Goal: Check status: Check status

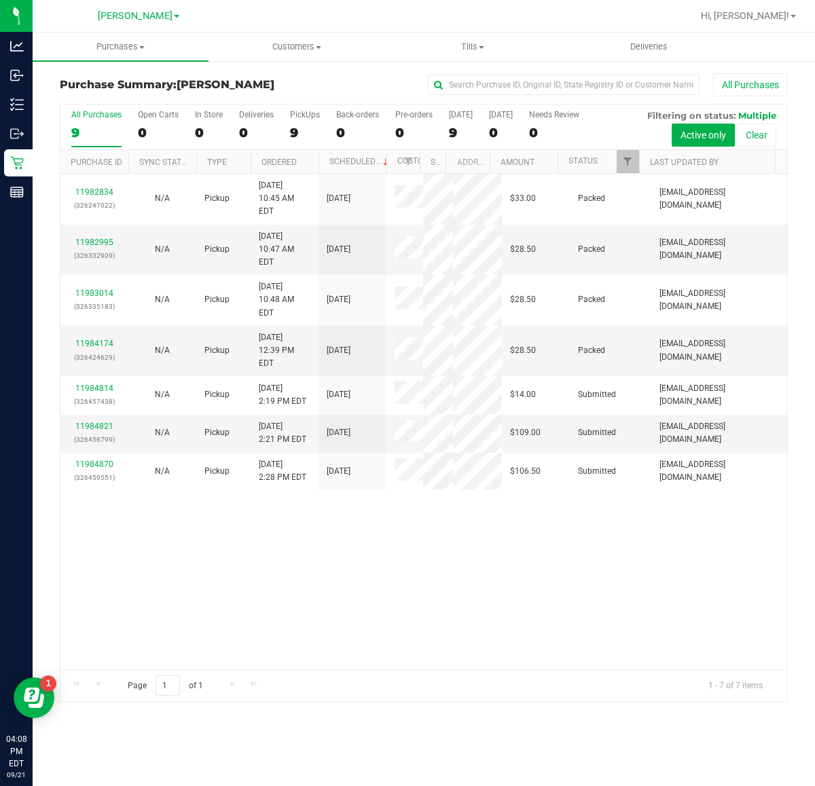
click at [530, 615] on div "11982834 (326247022) N/A Pickup 9/21/2025 10:45 AM EDT 9/21/2025 $33.00 Packed …" at bounding box center [423, 422] width 727 height 496
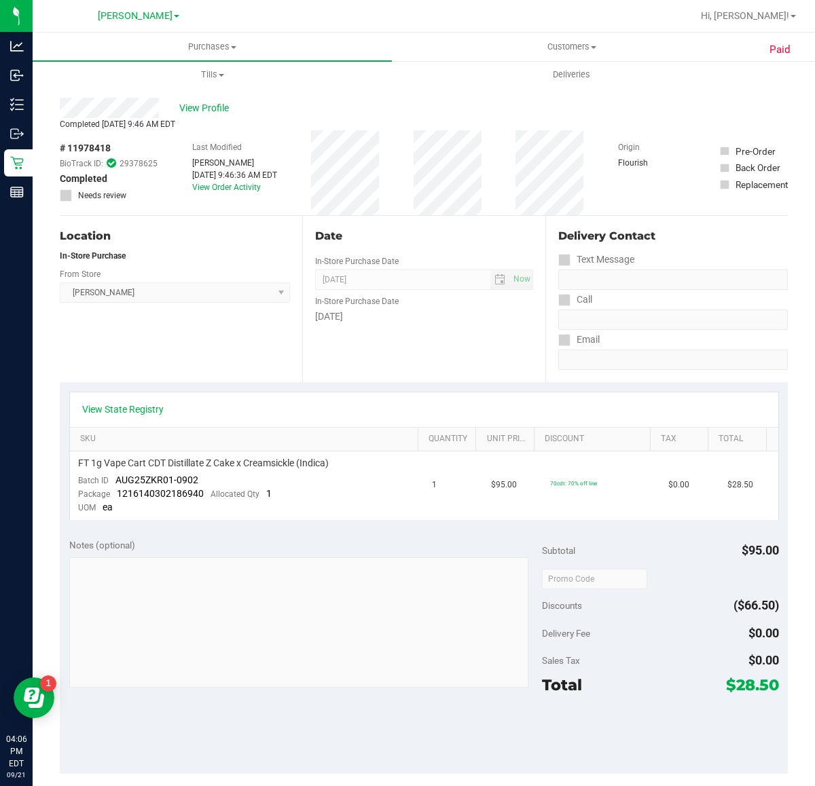
scroll to position [327, 0]
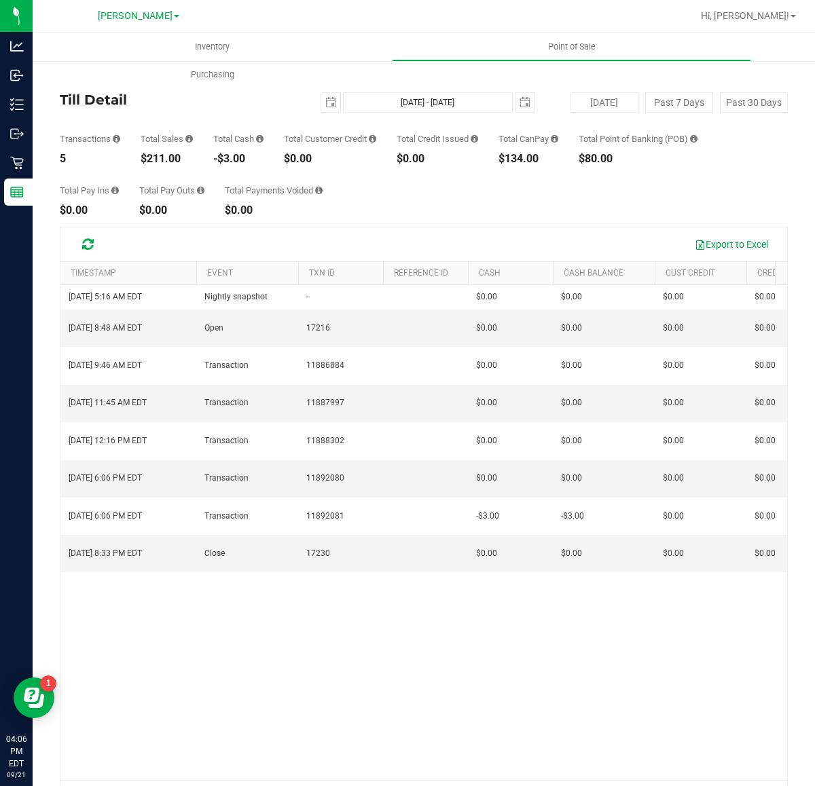
click at [245, 615] on div "[DATE] 5:16 AM EDT Nightly snapshot - $0.00 $0.00 $0.00 - $0.00 $0.00 - $0.00 $…" at bounding box center [423, 533] width 727 height 496
